Goal: Task Accomplishment & Management: Complete application form

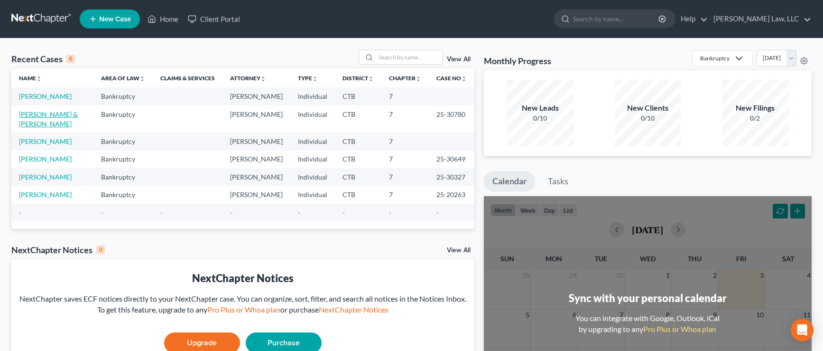
click at [58, 114] on link "[PERSON_NAME] & [PERSON_NAME]" at bounding box center [48, 119] width 59 height 18
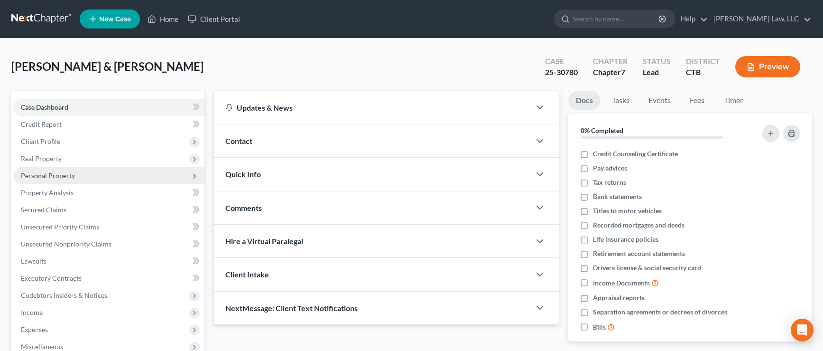
click at [62, 175] on span "Personal Property" at bounding box center [48, 175] width 54 height 8
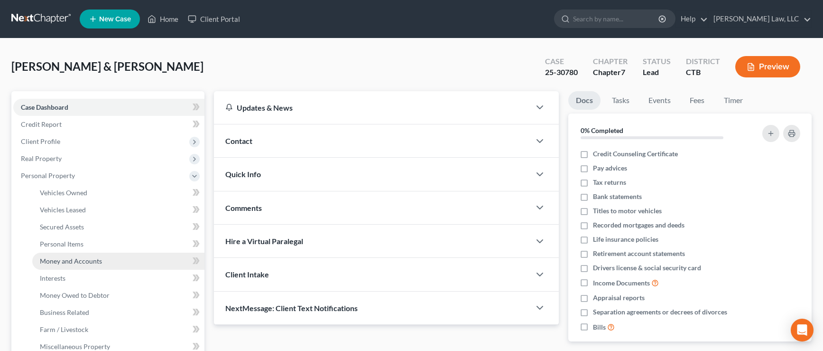
click at [78, 261] on span "Money and Accounts" at bounding box center [71, 261] width 62 height 8
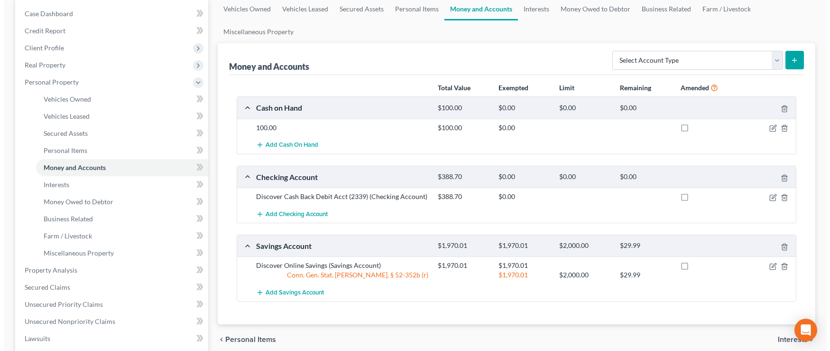
scroll to position [95, 0]
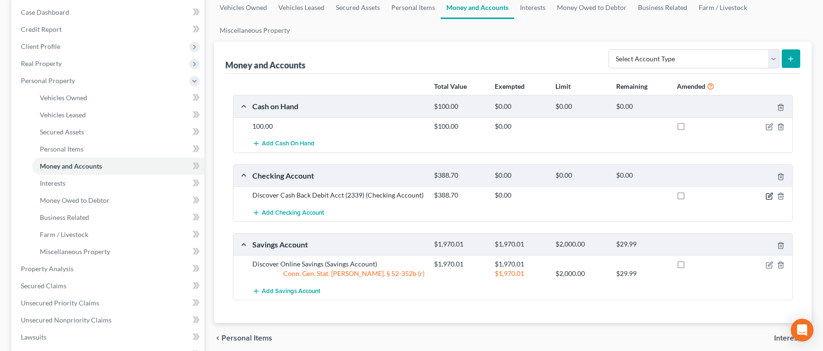
click at [768, 196] on icon "button" at bounding box center [770, 196] width 8 height 8
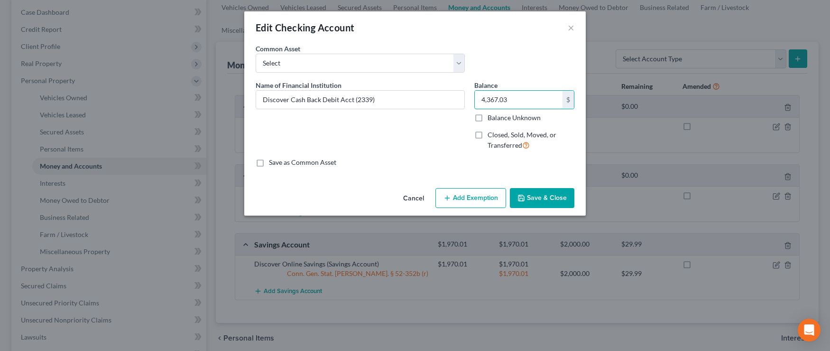
type input "4,367.03"
click at [456, 199] on button "Add Exemption" at bounding box center [471, 198] width 71 height 20
select select "2"
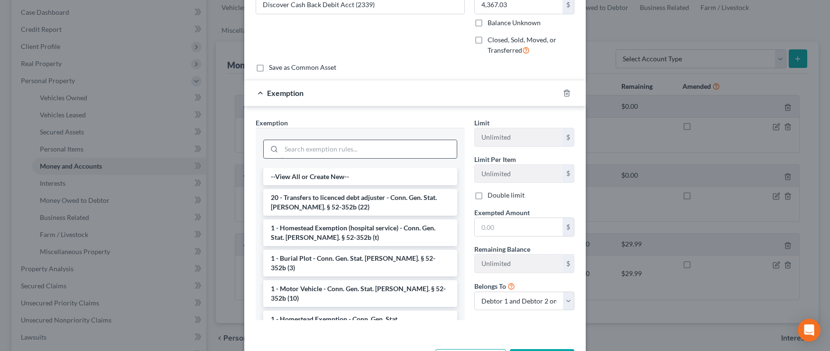
click at [303, 150] on input "search" at bounding box center [369, 149] width 176 height 18
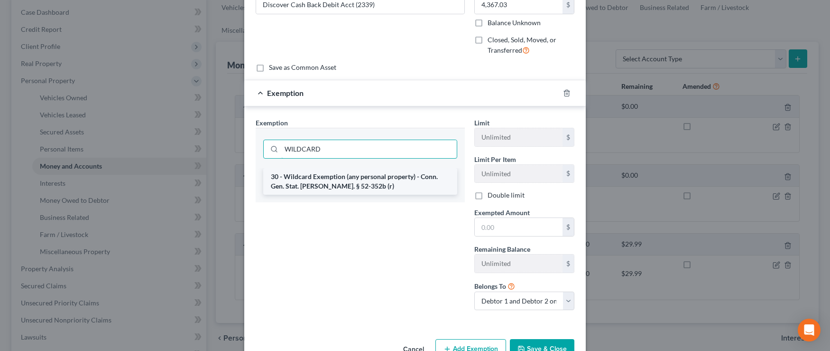
type input "WILDCARD"
click at [332, 181] on li "30 - Wildcard Exemption (any personal property) - Conn. Gen. Stat. [PERSON_NAME…" at bounding box center [360, 181] width 194 height 27
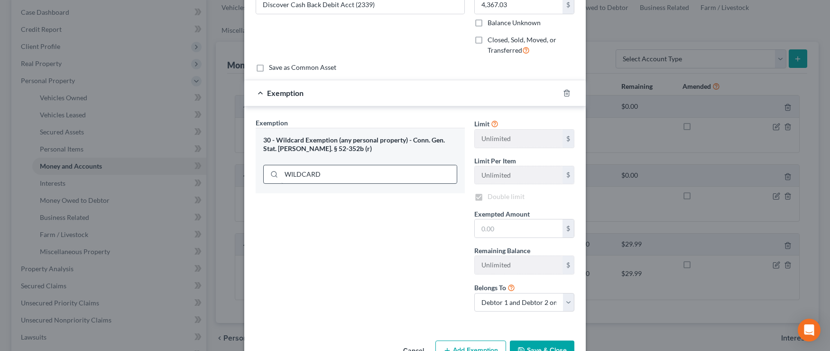
checkbox input "true"
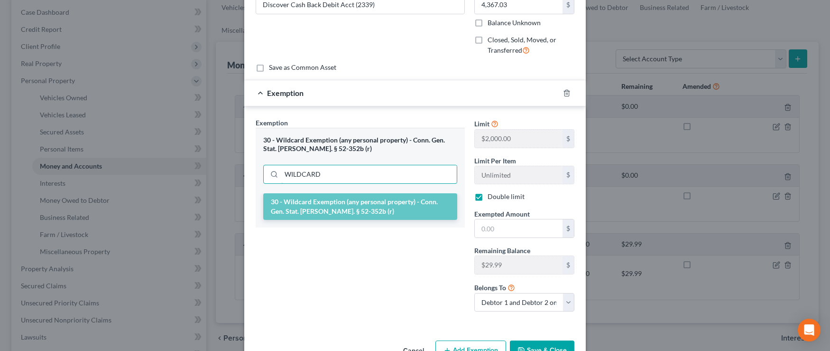
drag, startPoint x: 334, startPoint y: 175, endPoint x: 269, endPoint y: 195, distance: 67.8
click at [269, 194] on div "30 - Wildcard Exemption (any personal property) - Conn. Gen. Stat. [PERSON_NAME…" at bounding box center [360, 178] width 209 height 100
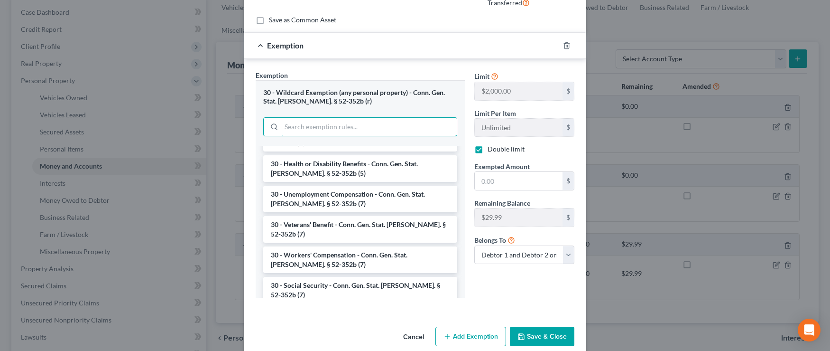
scroll to position [465, 0]
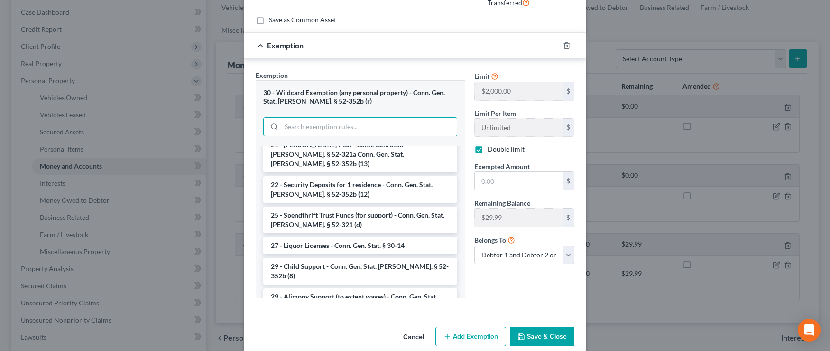
click at [547, 335] on button "Save & Close" at bounding box center [542, 336] width 65 height 20
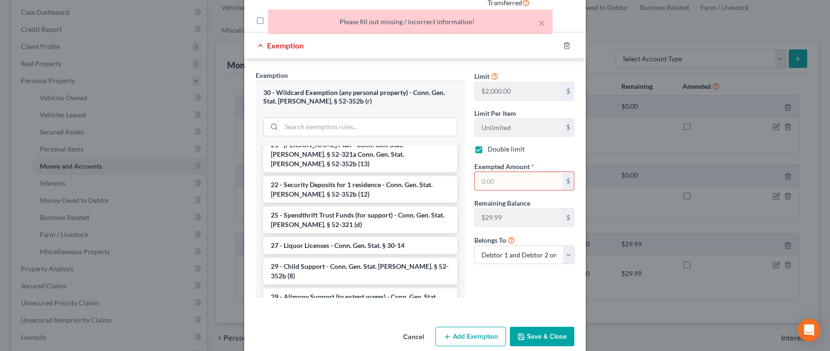
scroll to position [0, 0]
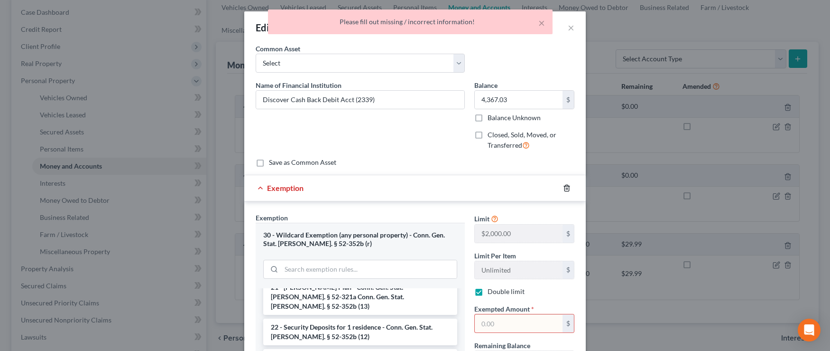
click at [566, 190] on icon "button" at bounding box center [567, 188] width 8 height 8
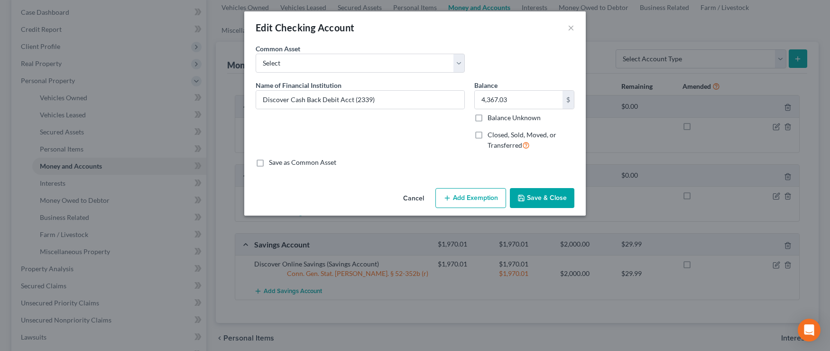
click at [537, 202] on button "Save & Close" at bounding box center [542, 198] width 65 height 20
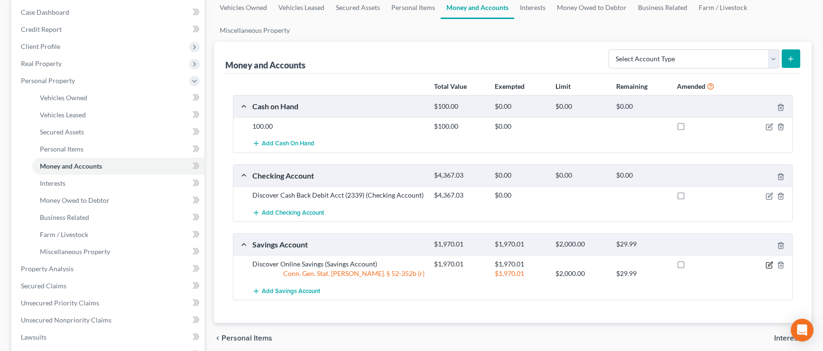
click at [769, 265] on icon "button" at bounding box center [770, 265] width 8 height 8
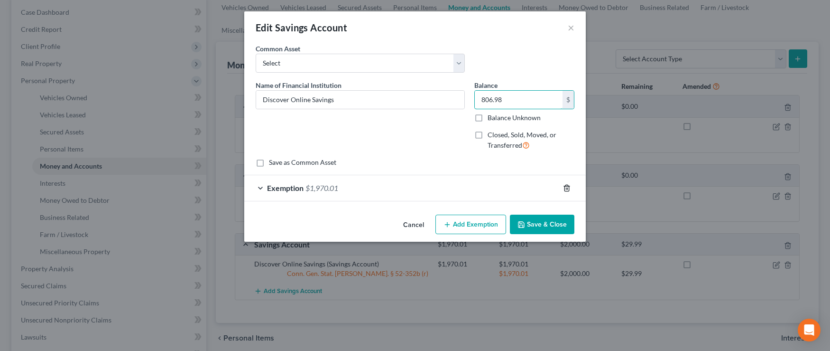
type input "806.98"
click at [565, 187] on icon "button" at bounding box center [567, 188] width 8 height 8
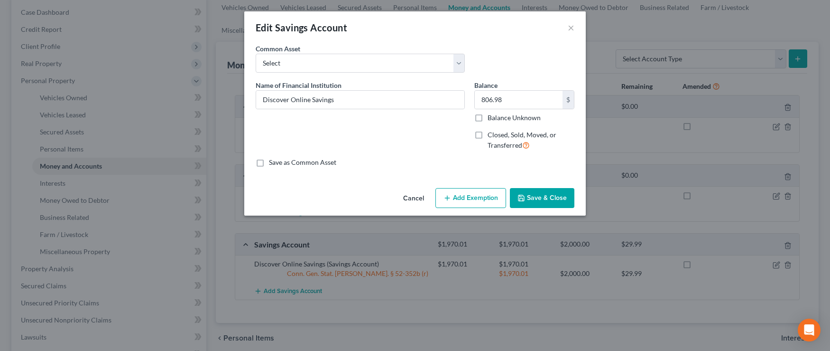
click at [559, 199] on button "Save & Close" at bounding box center [542, 198] width 65 height 20
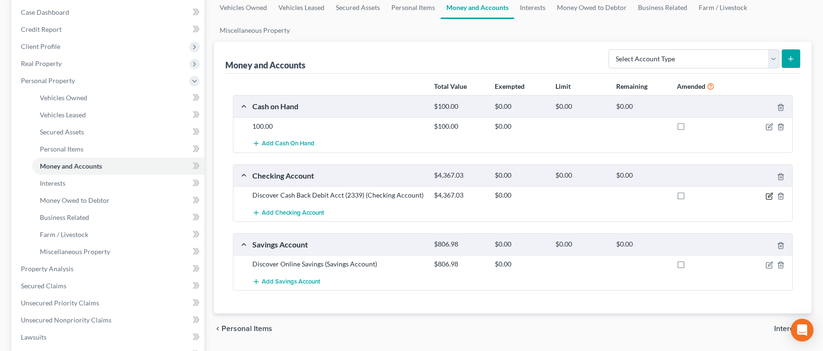
click at [769, 197] on icon "button" at bounding box center [770, 195] width 4 height 4
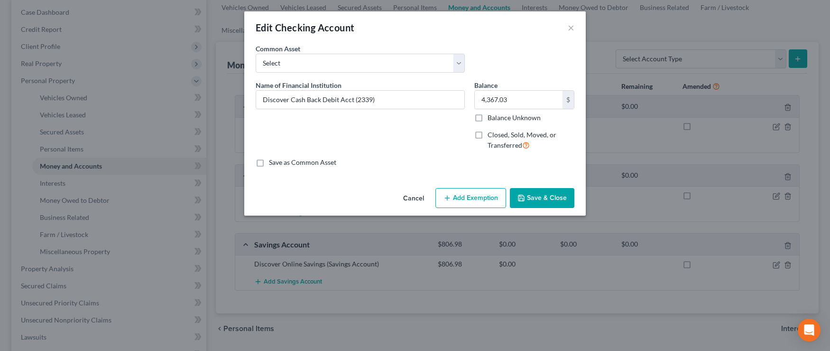
click at [459, 202] on button "Add Exemption" at bounding box center [471, 198] width 71 height 20
select select "2"
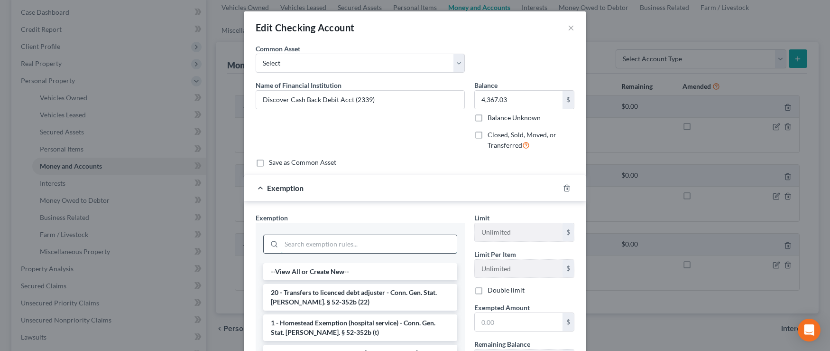
click at [321, 245] on input "search" at bounding box center [369, 244] width 176 height 18
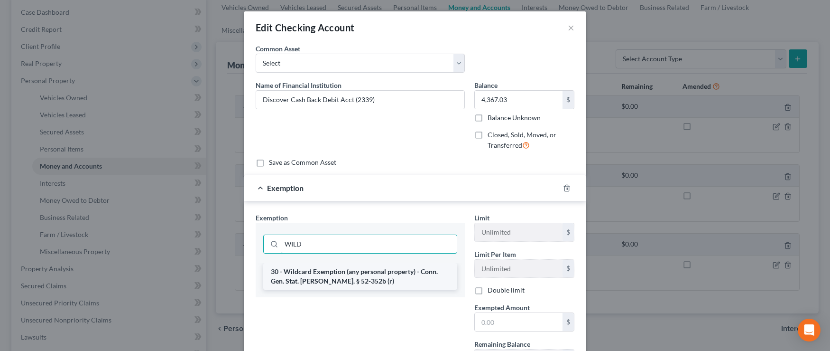
type input "WILD"
click at [330, 276] on li "30 - Wildcard Exemption (any personal property) - Conn. Gen. Stat. [PERSON_NAME…" at bounding box center [360, 276] width 194 height 27
checkbox input "true"
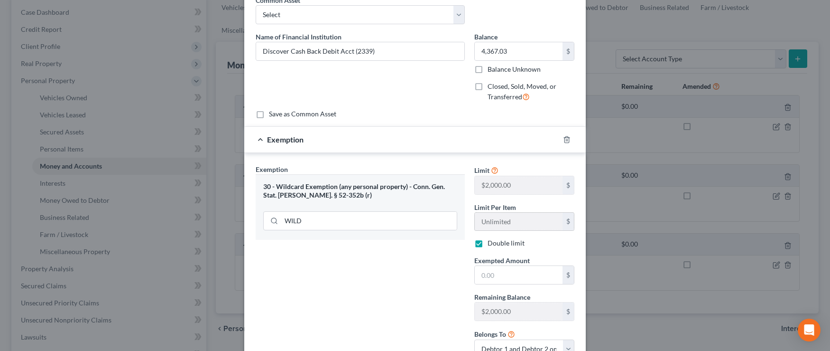
scroll to position [95, 0]
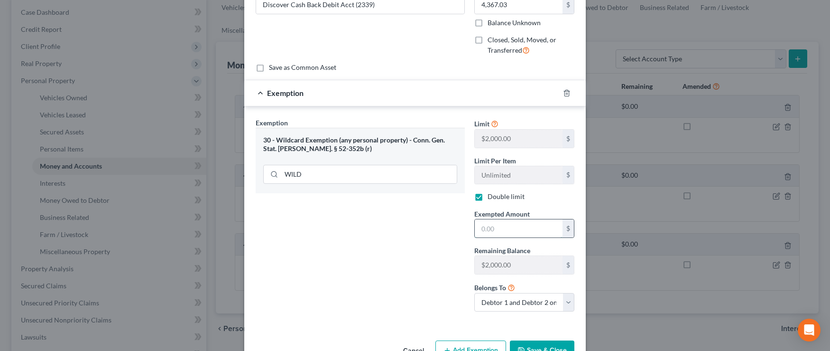
click at [494, 229] on input "text" at bounding box center [519, 228] width 88 height 18
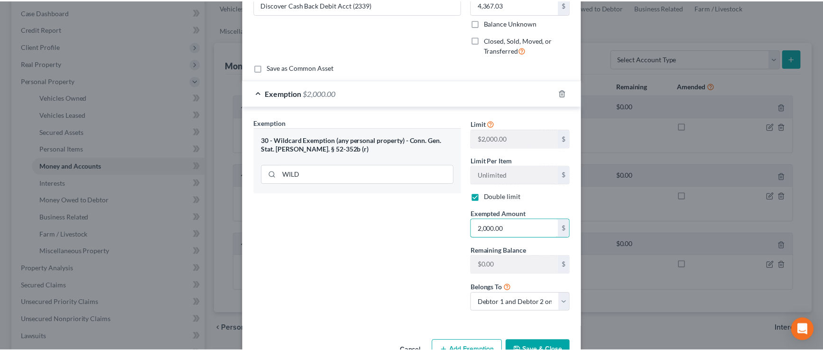
scroll to position [123, 0]
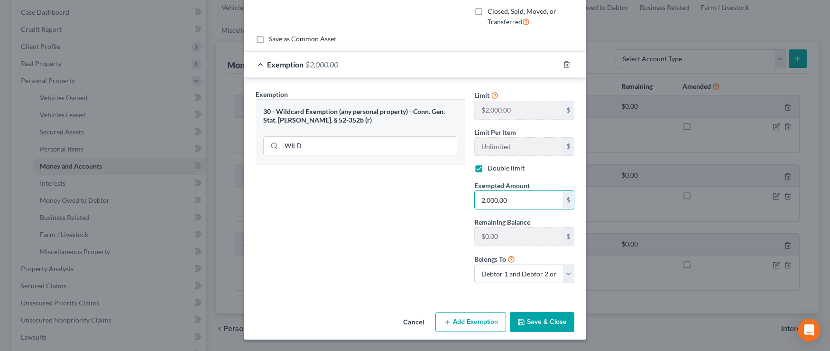
type input "2,000.00"
click at [547, 321] on button "Save & Close" at bounding box center [542, 322] width 65 height 20
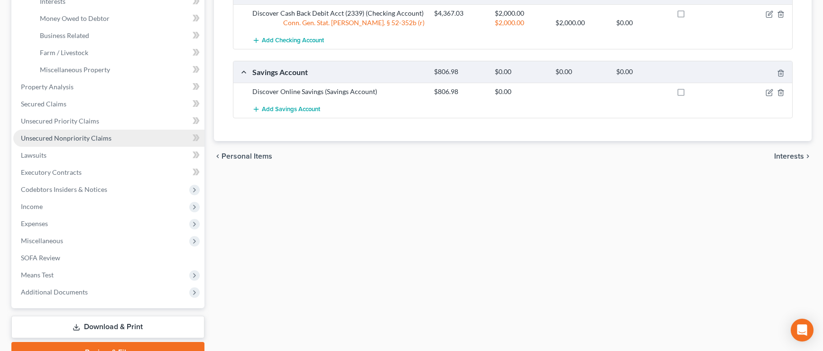
scroll to position [285, 0]
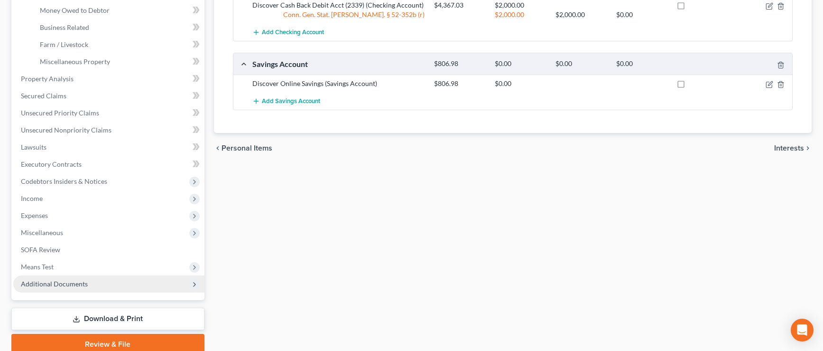
click at [42, 283] on span "Additional Documents" at bounding box center [54, 283] width 67 height 8
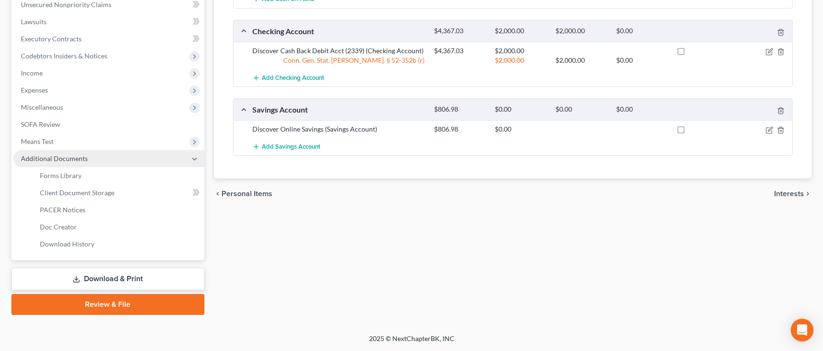
scroll to position [239, 0]
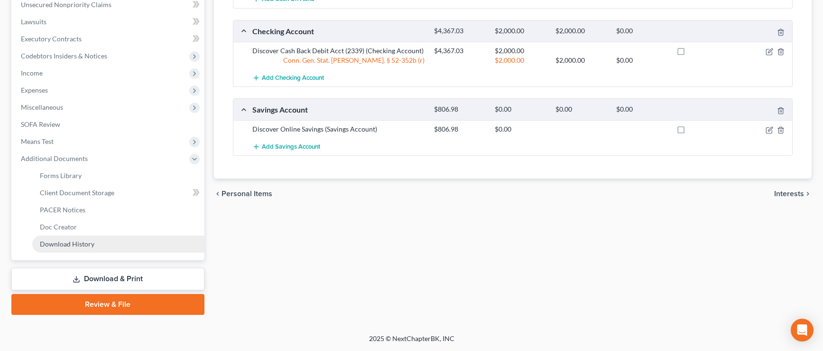
click at [68, 243] on span "Download History" at bounding box center [67, 244] width 55 height 8
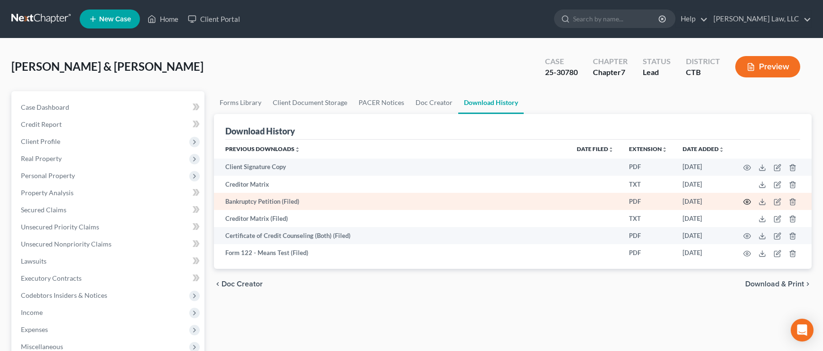
click at [746, 201] on icon "button" at bounding box center [747, 202] width 8 height 8
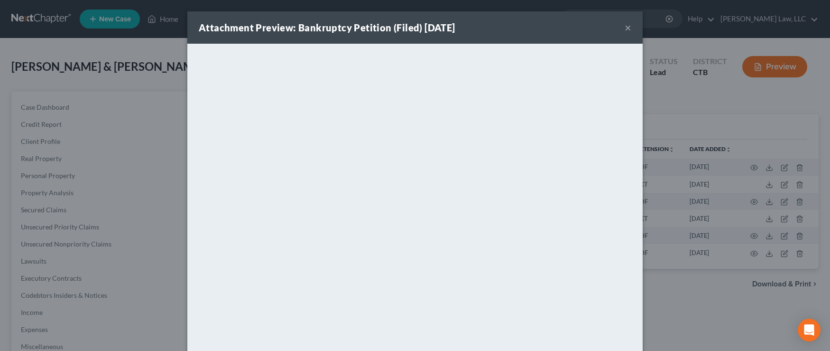
click at [625, 29] on button "×" at bounding box center [628, 27] width 7 height 11
